Goal: Check status: Check status

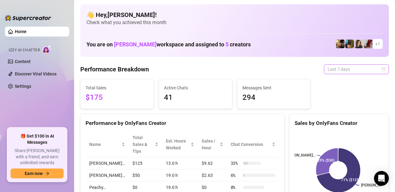
click at [366, 69] on span "Last 7 days" at bounding box center [355, 68] width 57 height 9
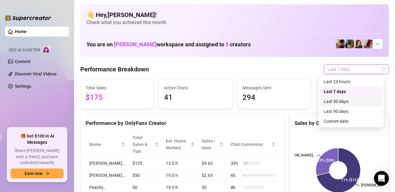
click at [341, 102] on div "Last 30 days" at bounding box center [350, 101] width 55 height 7
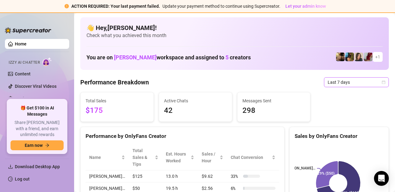
click at [357, 86] on span "Last 7 days" at bounding box center [355, 81] width 57 height 9
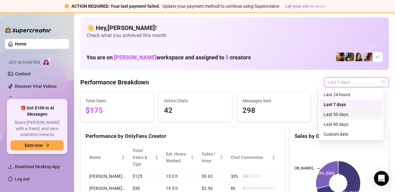
click at [338, 112] on div "Last 30 days" at bounding box center [350, 114] width 55 height 7
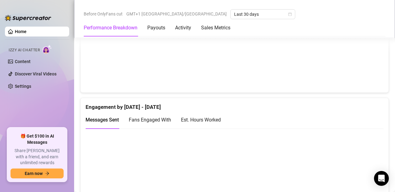
scroll to position [365, 0]
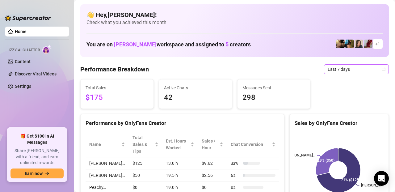
click at [367, 67] on span "Last 7 days" at bounding box center [355, 68] width 57 height 9
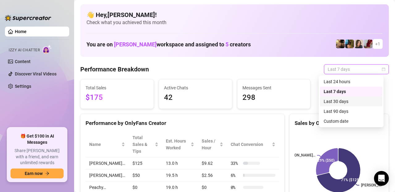
click at [336, 100] on div "Last 30 days" at bounding box center [350, 101] width 55 height 7
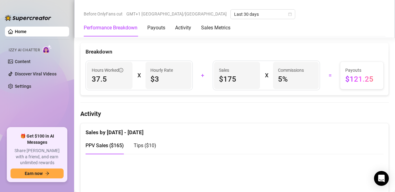
scroll to position [232, 0]
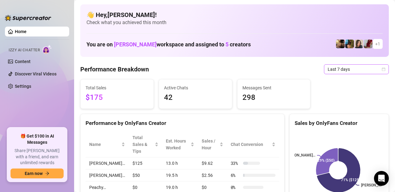
click at [339, 70] on span "Last 7 days" at bounding box center [355, 68] width 57 height 9
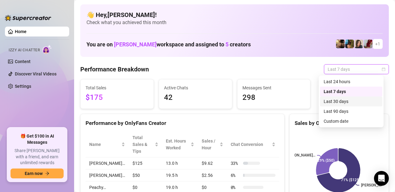
click at [340, 100] on div "Last 30 days" at bounding box center [350, 101] width 55 height 7
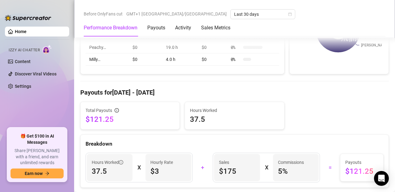
scroll to position [140, 0]
